Goal: Information Seeking & Learning: Find specific fact

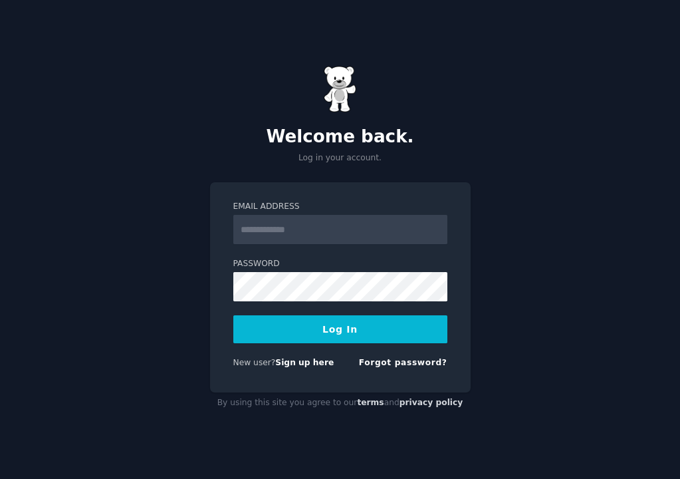
click at [367, 241] on input "Email Address" at bounding box center [340, 229] width 214 height 29
type input "**********"
click at [309, 315] on div "Password" at bounding box center [340, 329] width 214 height 28
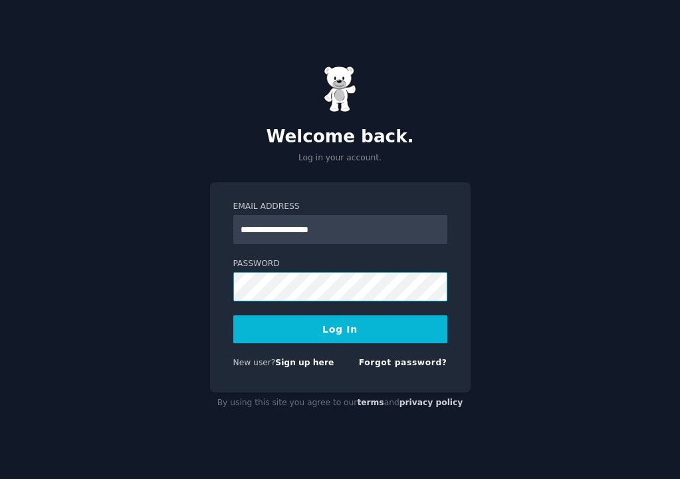
click at [233, 315] on button "Log In" at bounding box center [340, 329] width 214 height 28
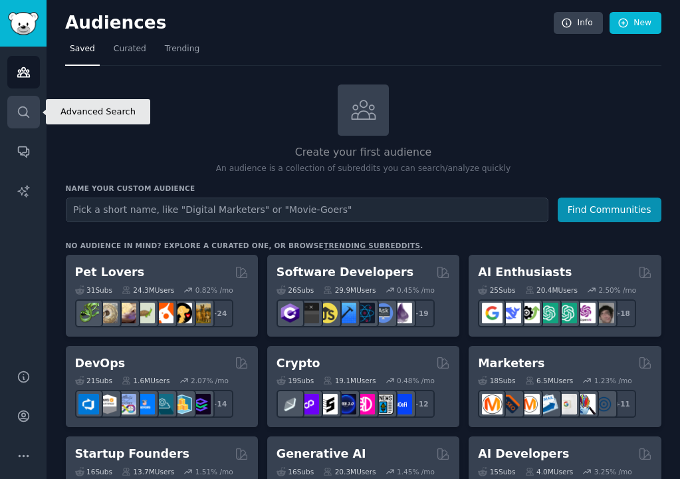
click at [24, 119] on link "Search" at bounding box center [23, 112] width 33 height 33
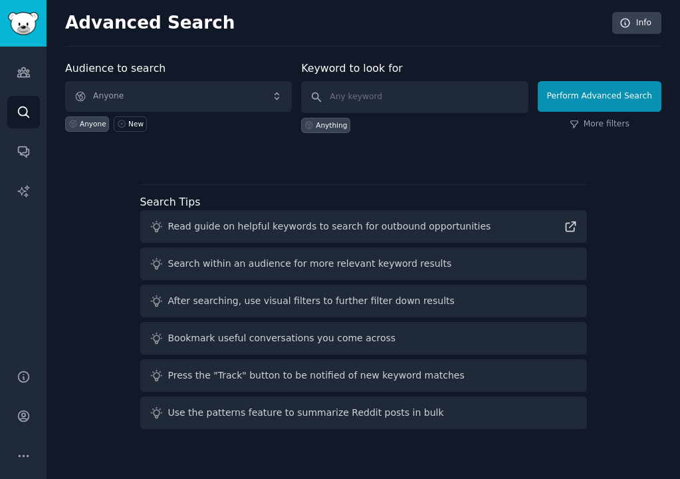
click at [586, 112] on div "Perform Advanced Search More filters" at bounding box center [600, 100] width 124 height 66
click at [582, 123] on link "More filters" at bounding box center [600, 124] width 60 height 12
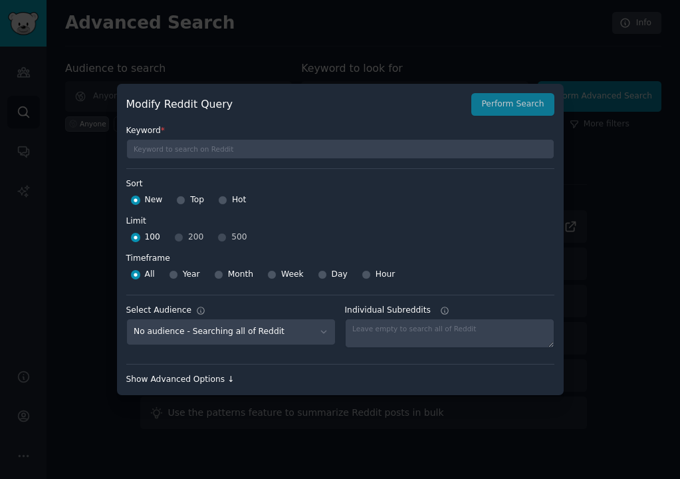
click at [196, 376] on div "Show Advanced Options ↓" at bounding box center [340, 380] width 428 height 12
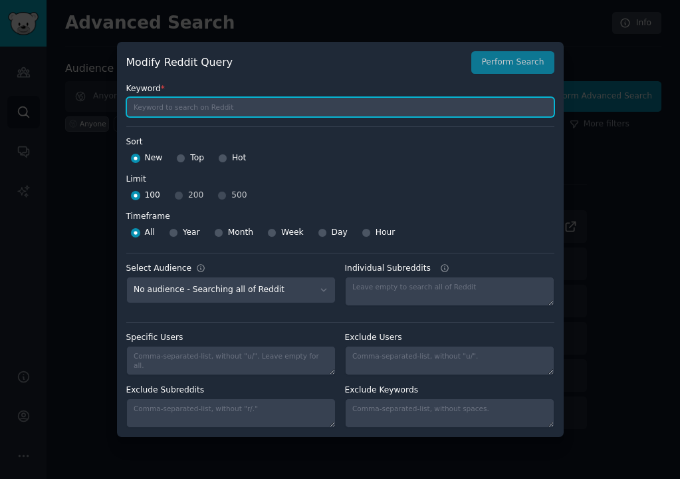
click at [214, 108] on input "text" at bounding box center [340, 107] width 428 height 20
type input "canton bpd"
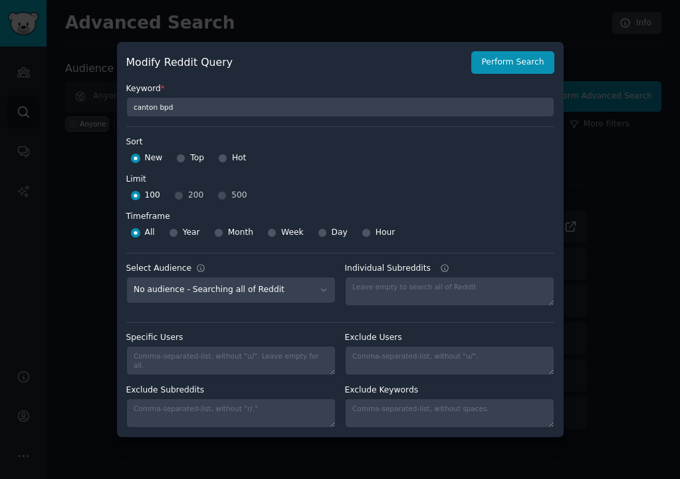
click at [222, 192] on div "100 200 500" at bounding box center [340, 195] width 428 height 21
click at [221, 195] on div "100 200 500" at bounding box center [340, 195] width 428 height 21
click at [221, 206] on label "Timeframe" at bounding box center [340, 214] width 428 height 17
click at [172, 237] on div at bounding box center [173, 233] width 9 height 12
click at [497, 74] on div "Keyword * canton bpd" at bounding box center [340, 95] width 428 height 43
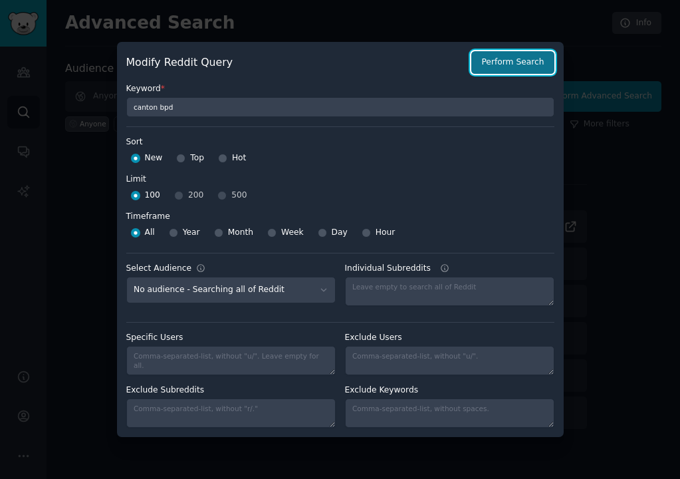
click at [497, 62] on button "Perform Search" at bounding box center [512, 62] width 82 height 23
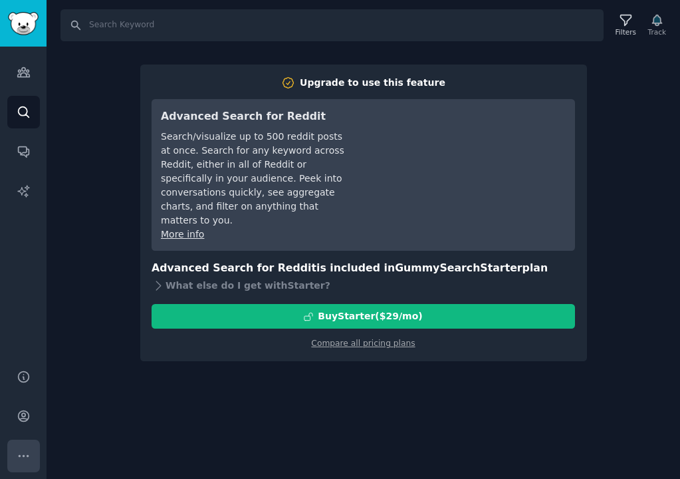
click at [28, 461] on icon "Sidebar" at bounding box center [24, 456] width 14 height 14
click at [29, 427] on link "Account" at bounding box center [23, 416] width 33 height 33
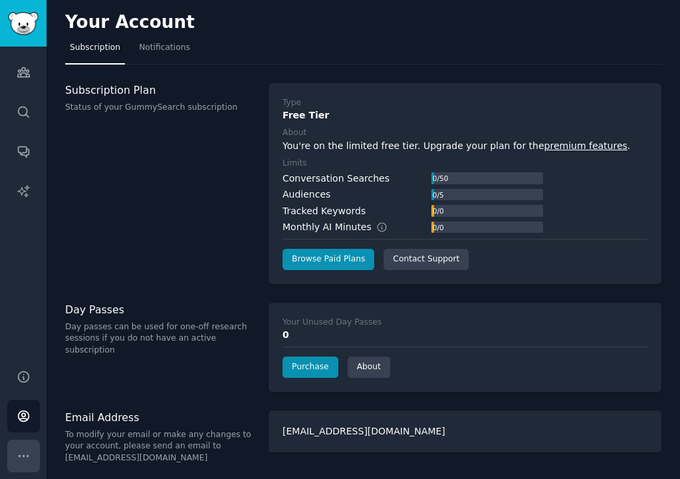
click at [23, 458] on icon "Sidebar" at bounding box center [24, 456] width 14 height 14
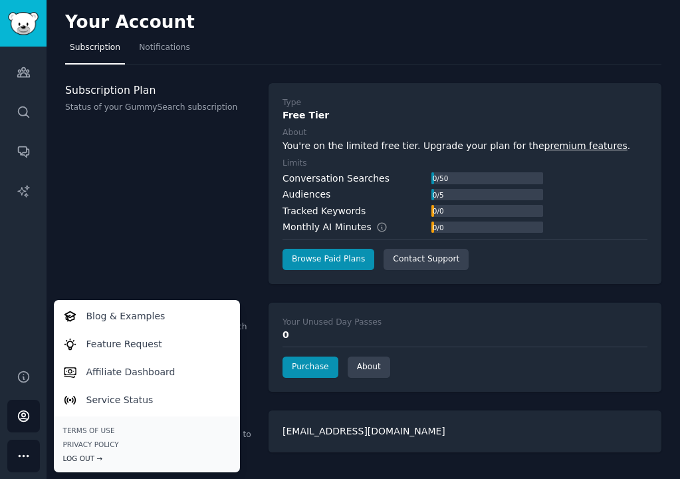
click at [85, 455] on div "Log Out →" at bounding box center [147, 458] width 168 height 9
